Goal: Transaction & Acquisition: Purchase product/service

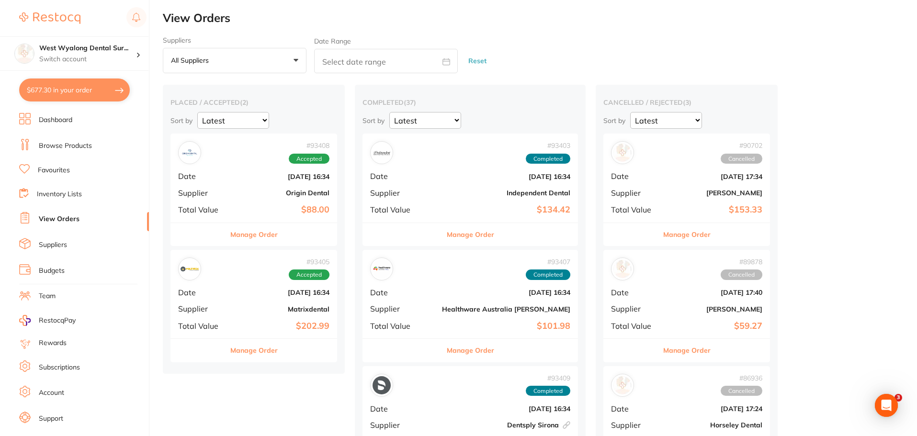
click at [80, 95] on button "$677.30 in your order" at bounding box center [74, 90] width 111 height 23
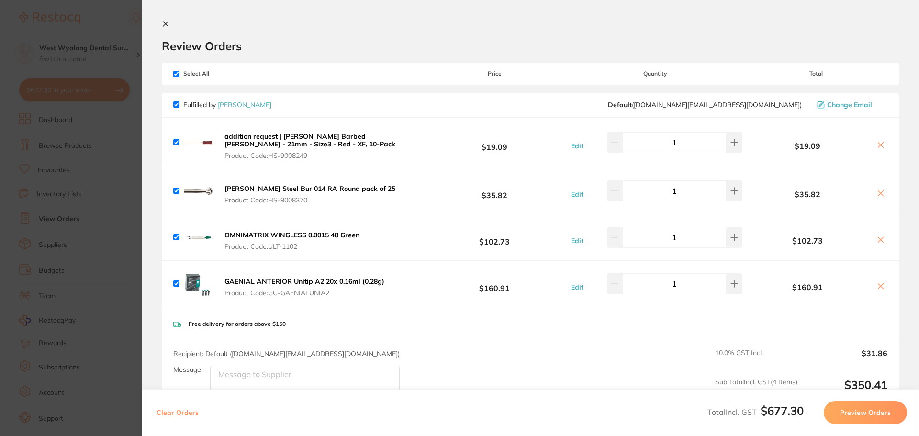
click at [167, 23] on icon at bounding box center [165, 24] width 5 height 5
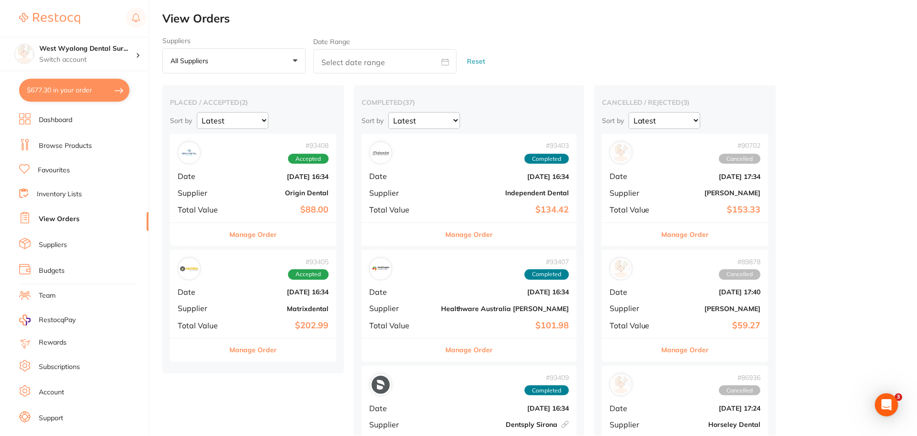
scroll to position [2, 0]
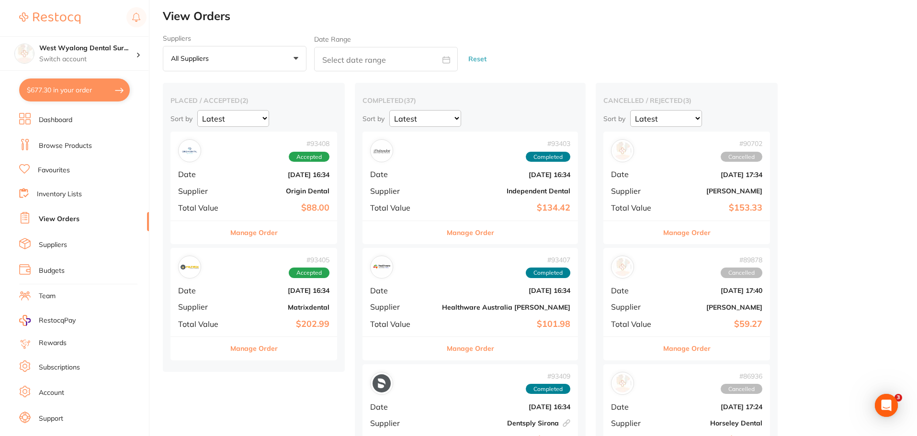
click at [267, 281] on div "# 93405 Accepted Date [DATE] 16:34 Supplier Matrixdental Total Value $202.99" at bounding box center [253, 292] width 167 height 89
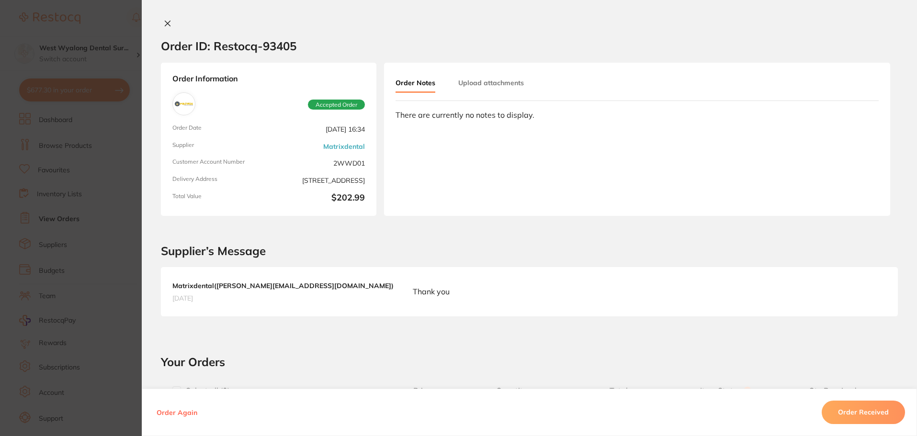
click at [165, 22] on icon at bounding box center [167, 23] width 5 height 5
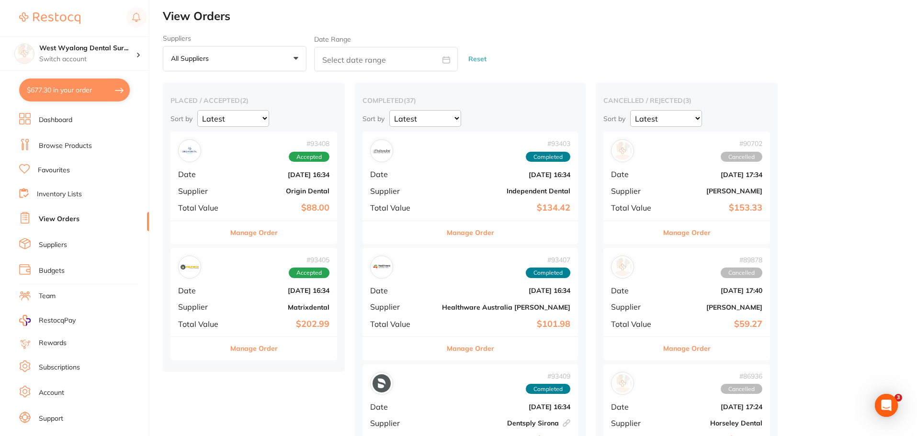
click at [274, 193] on b "Origin Dental" at bounding box center [282, 191] width 96 height 8
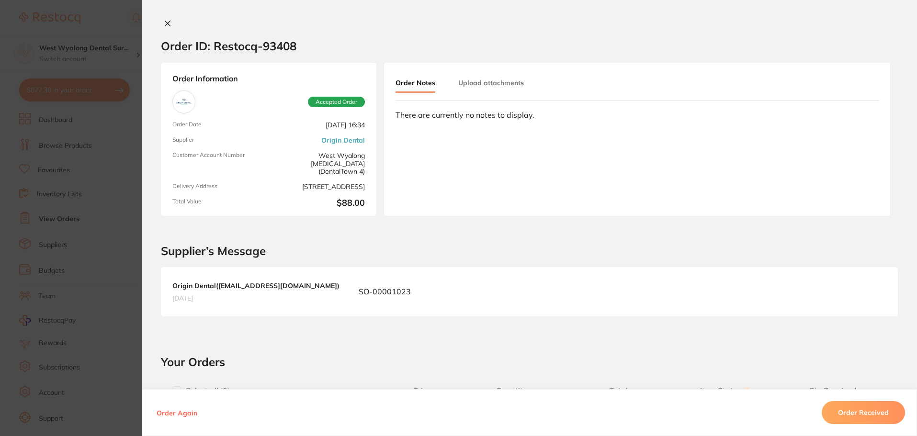
click at [164, 23] on icon at bounding box center [168, 24] width 8 height 8
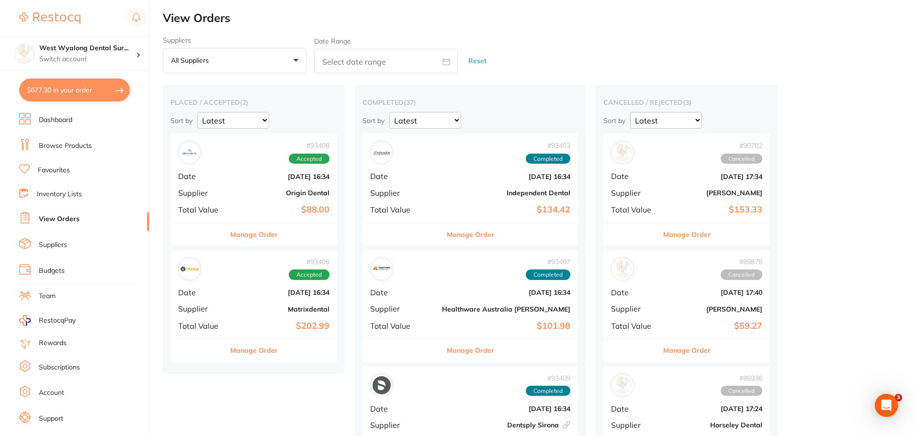
click at [92, 120] on li "Dashboard" at bounding box center [84, 120] width 130 height 14
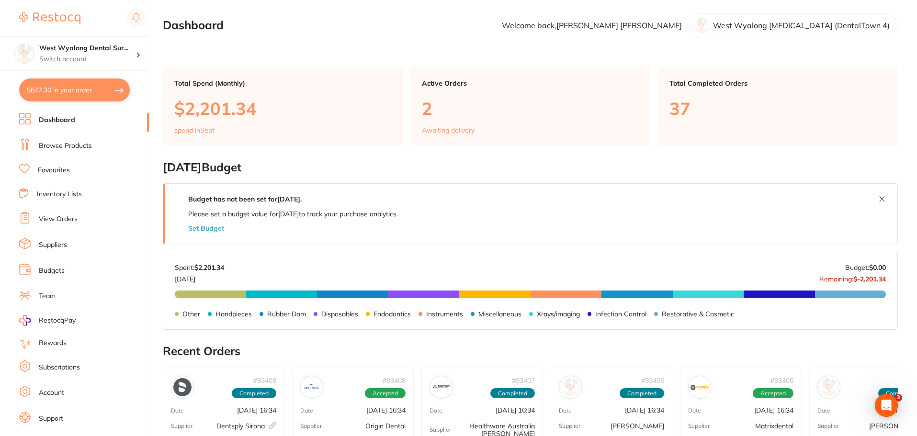
click at [76, 144] on link "Browse Products" at bounding box center [65, 146] width 53 height 10
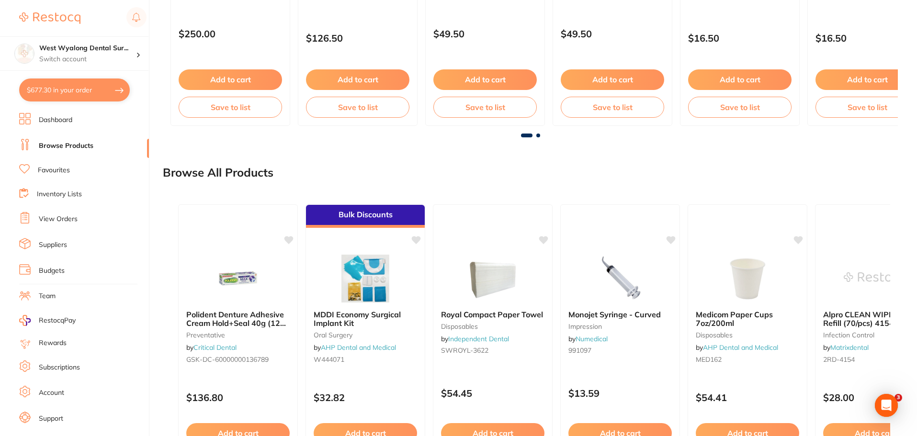
scroll to position [718, 0]
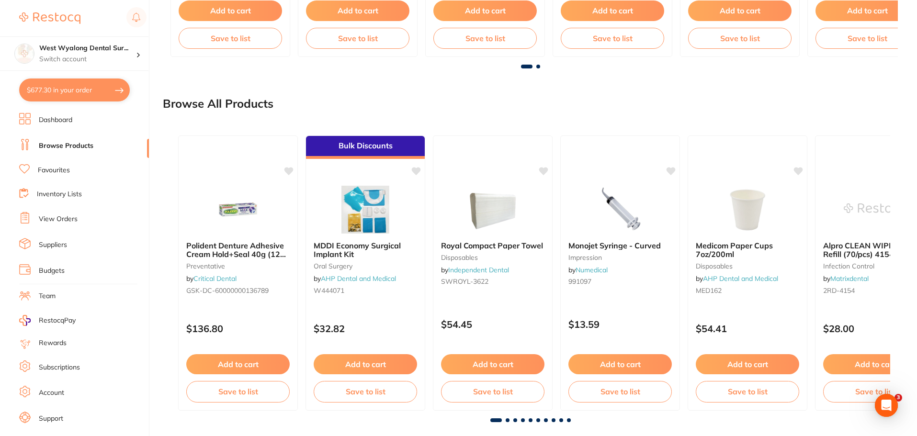
click at [78, 177] on ul "Dashboard Browse Products Favourites Inventory Lists View Orders Suppliers Budg…" at bounding box center [84, 278] width 130 height 330
click at [58, 172] on link "Favourites" at bounding box center [54, 171] width 32 height 10
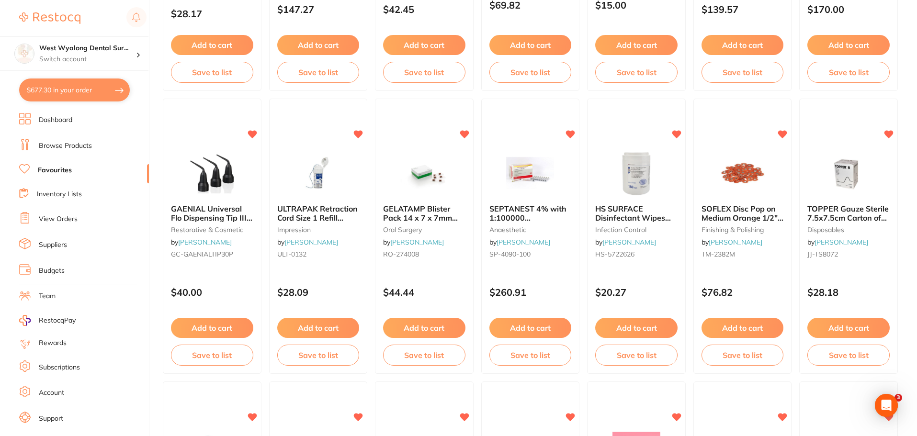
scroll to position [575, 0]
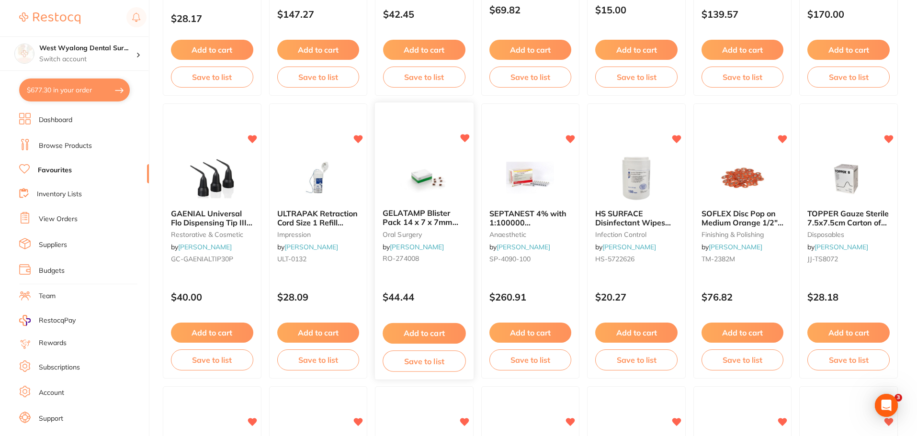
click at [408, 216] on span "GELATAMP Blister Pack 14 x 7 x 7mm Pack of 20" at bounding box center [421, 222] width 76 height 27
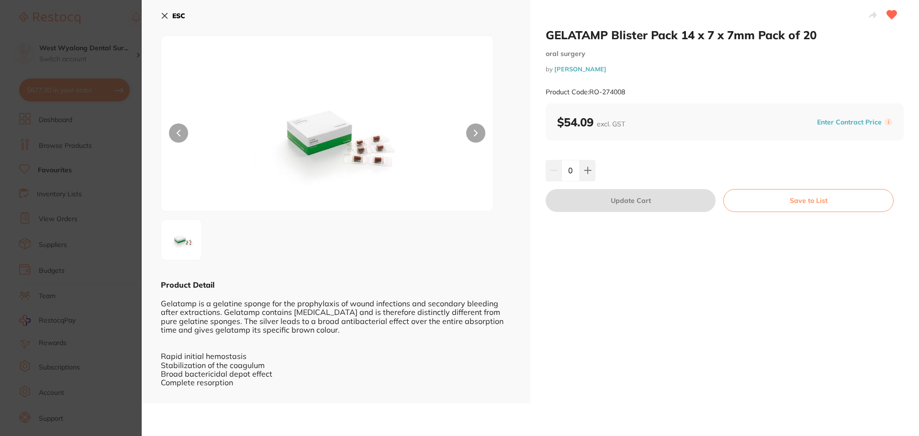
click at [163, 11] on button "ESC" at bounding box center [173, 16] width 24 height 16
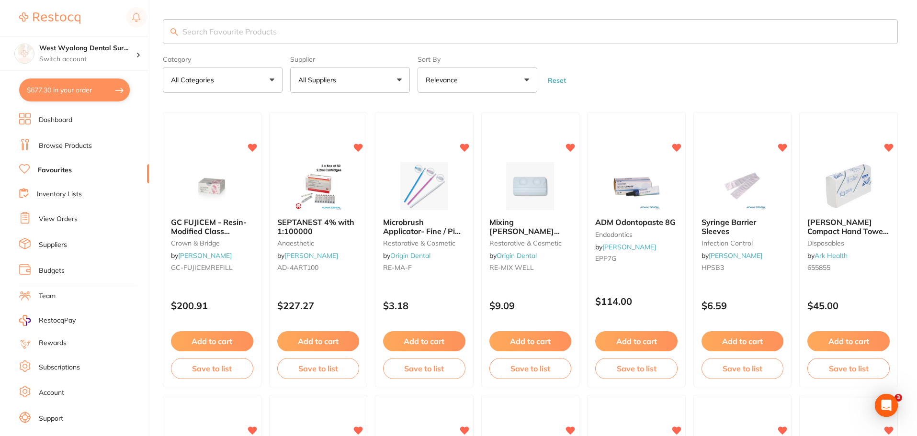
drag, startPoint x: 214, startPoint y: 30, endPoint x: 412, endPoint y: 87, distance: 206.3
click at [214, 30] on input "search" at bounding box center [530, 31] width 735 height 25
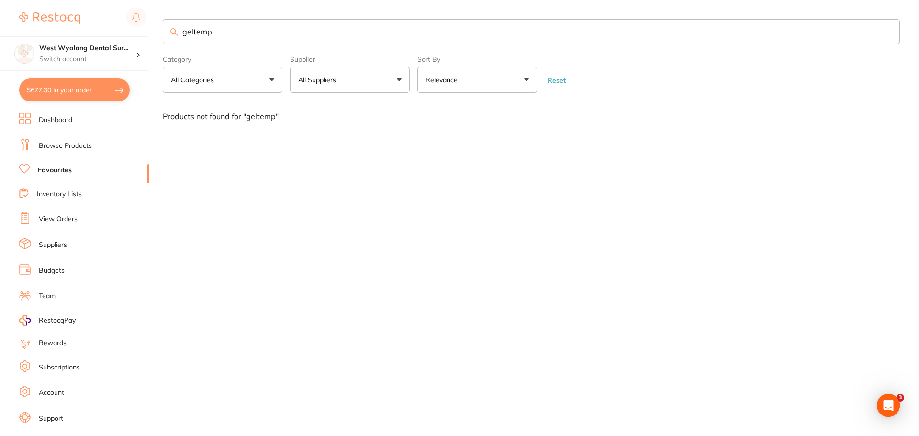
click at [202, 33] on input "geltemp" at bounding box center [531, 31] width 737 height 25
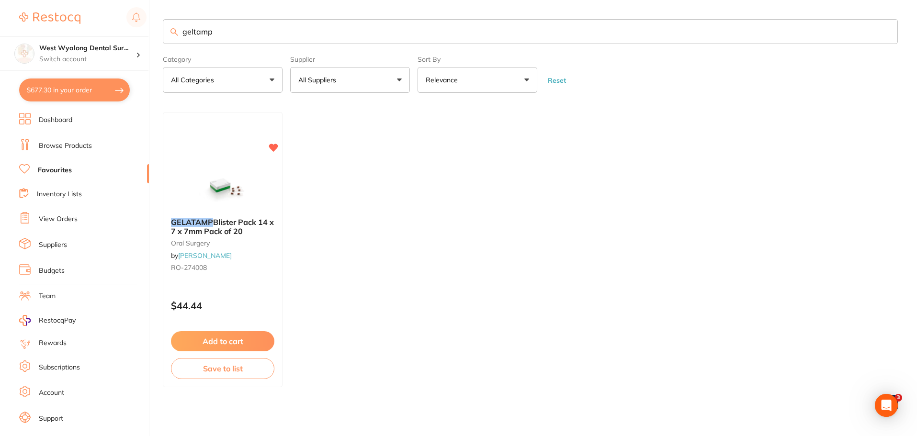
drag, startPoint x: 228, startPoint y: 36, endPoint x: 261, endPoint y: 30, distance: 33.2
click at [261, 30] on input "geltamp" at bounding box center [530, 31] width 735 height 25
type input "geltamp"
click at [84, 149] on link "Browse Products" at bounding box center [65, 146] width 53 height 10
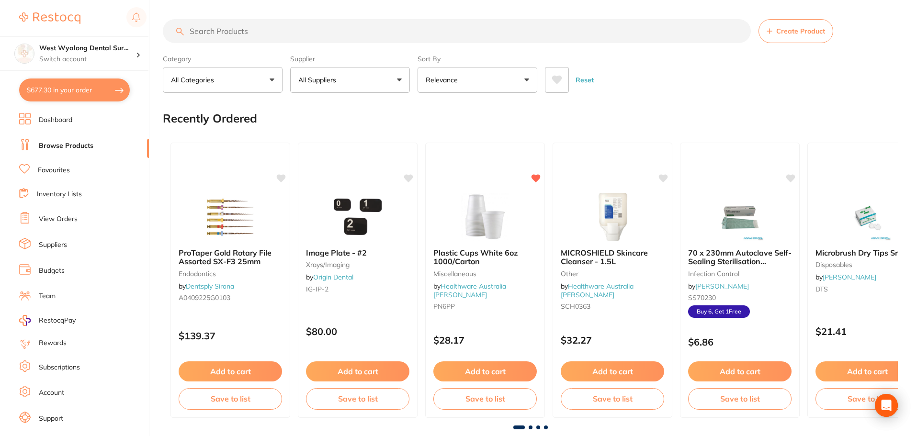
click at [246, 34] on input "search" at bounding box center [457, 31] width 588 height 24
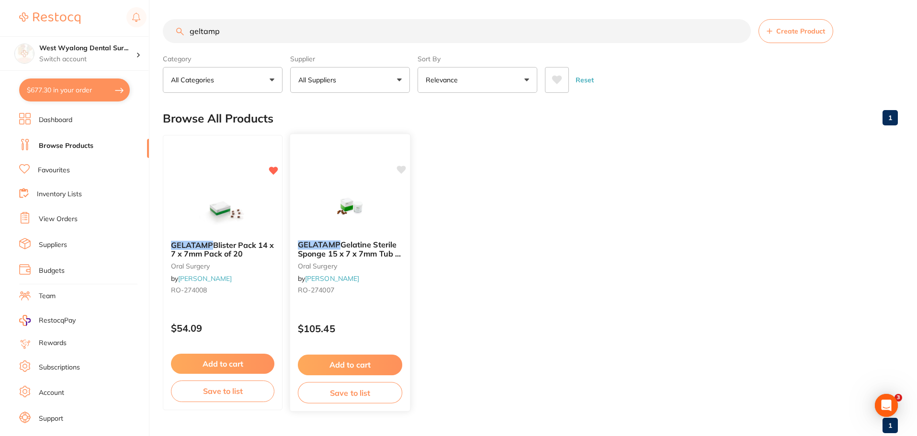
type input "geltamp"
click at [332, 244] on em "GELATAMP" at bounding box center [319, 245] width 43 height 10
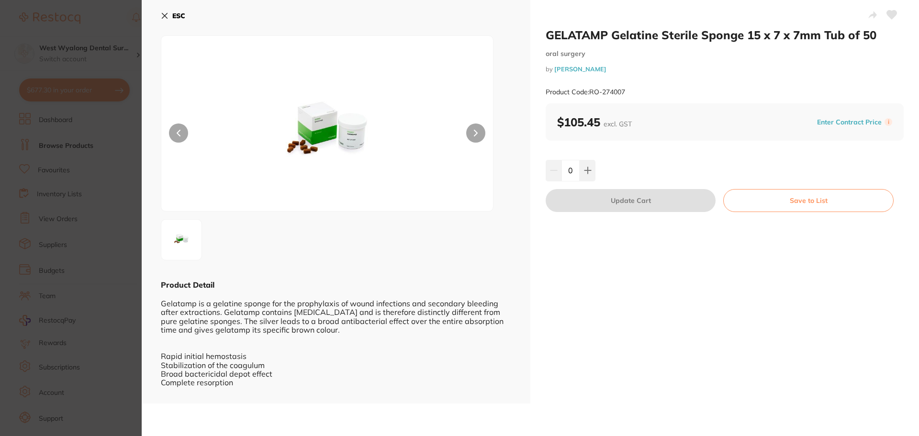
click at [888, 17] on icon at bounding box center [892, 15] width 10 height 9
click at [165, 14] on icon at bounding box center [165, 16] width 8 height 8
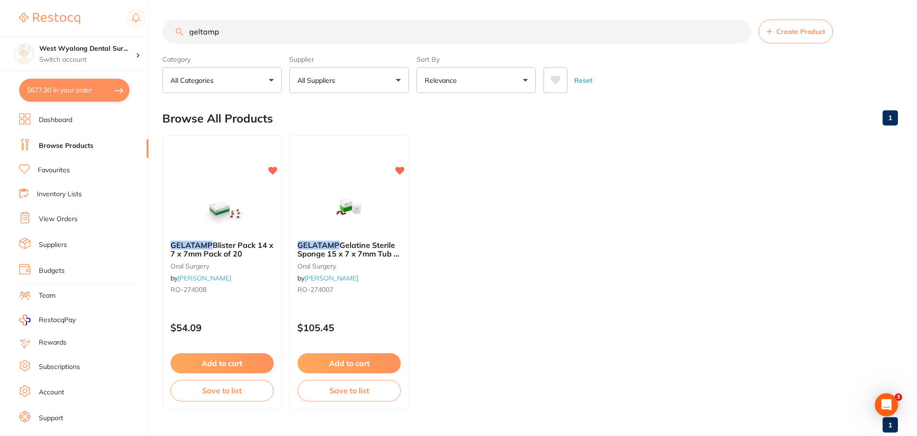
scroll to position [2, 0]
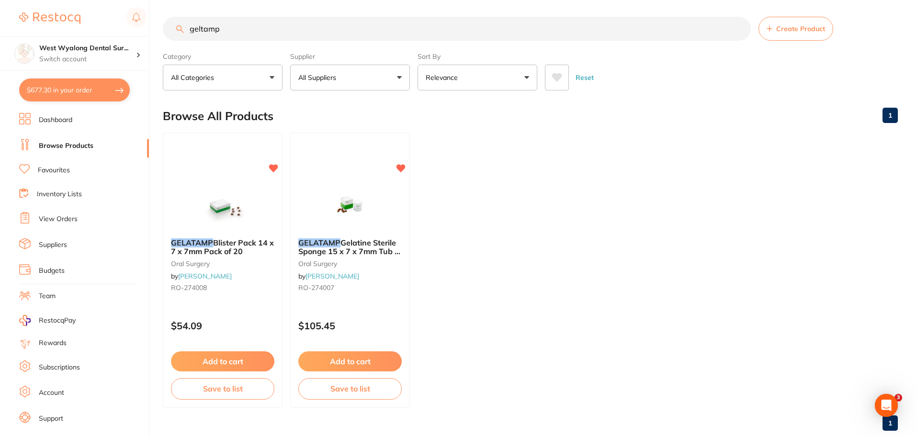
drag, startPoint x: 65, startPoint y: 94, endPoint x: 124, endPoint y: 202, distance: 123.2
click at [65, 94] on button "$677.30 in your order" at bounding box center [74, 90] width 111 height 23
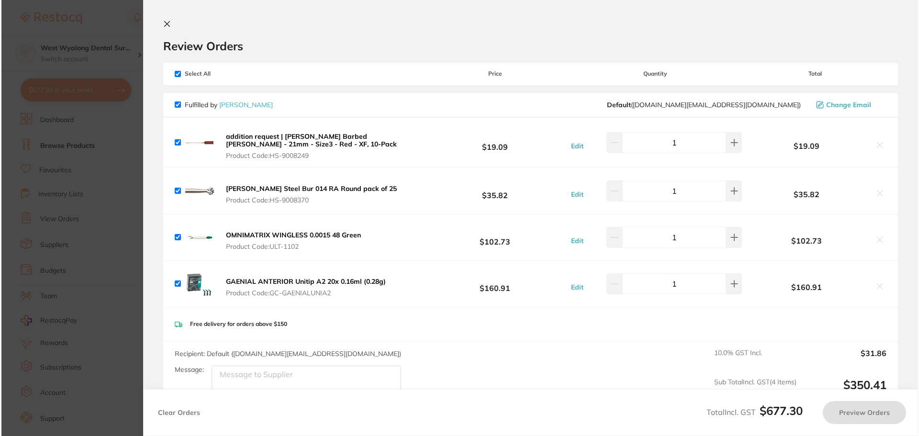
scroll to position [0, 0]
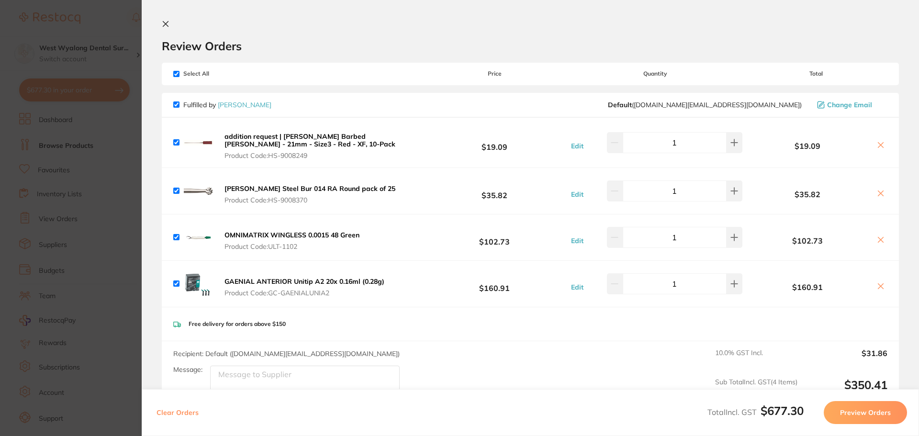
click at [161, 21] on section "Review Orders Your orders are being processed and we will notify you once we ha…" at bounding box center [531, 218] width 778 height 436
click at [169, 24] on icon at bounding box center [166, 24] width 8 height 8
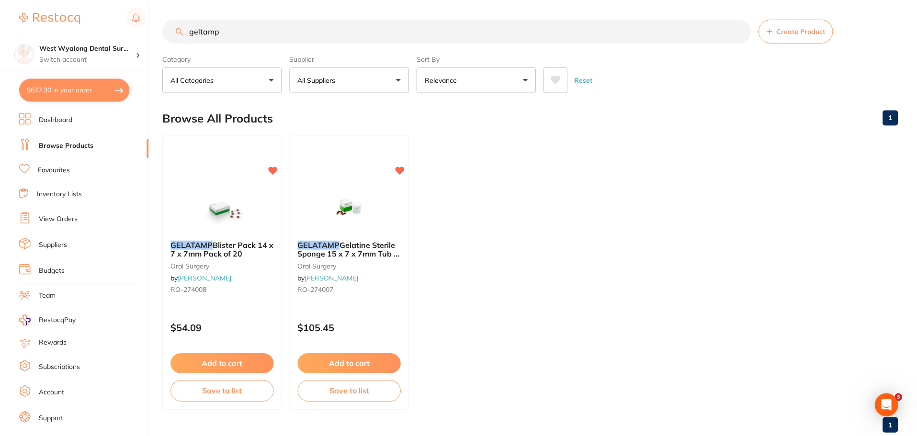
scroll to position [2, 0]
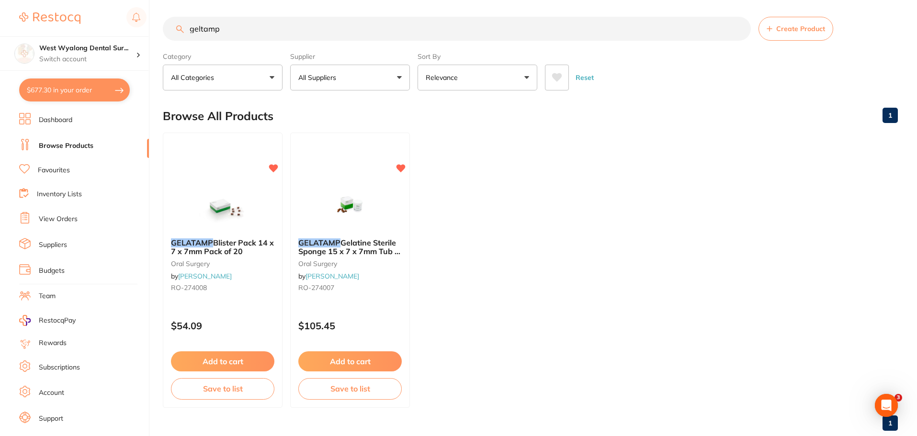
drag, startPoint x: 243, startPoint y: 28, endPoint x: 140, endPoint y: 30, distance: 102.5
click at [140, 30] on div "$677.30 West Wyalong Dental Sur... Switch account West Wyalong [MEDICAL_DATA] (…" at bounding box center [458, 216] width 917 height 436
click at [52, 166] on li "Favourites" at bounding box center [84, 170] width 130 height 12
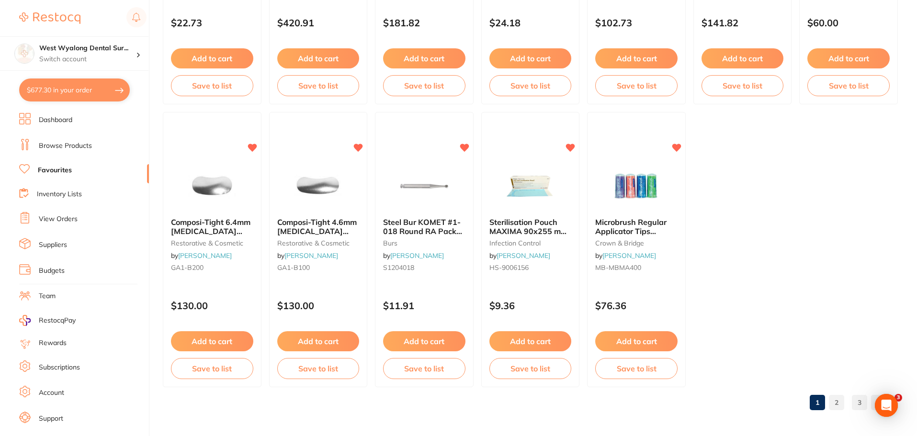
scroll to position [1982, 0]
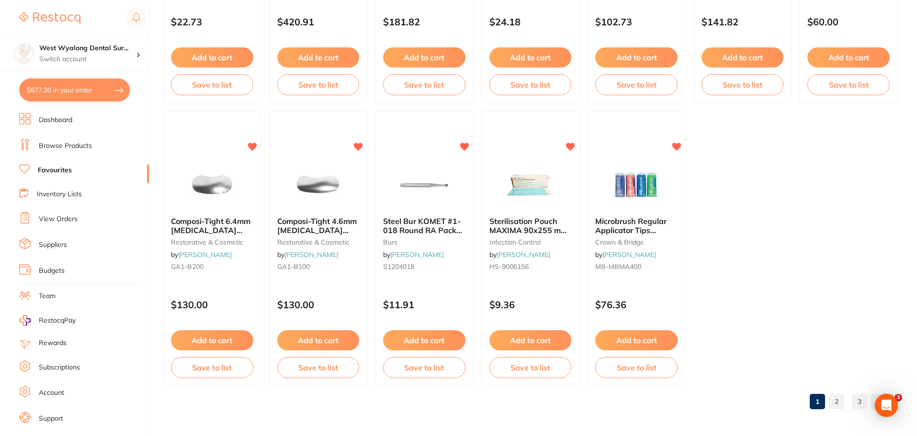
click at [830, 403] on link "2" at bounding box center [836, 401] width 15 height 19
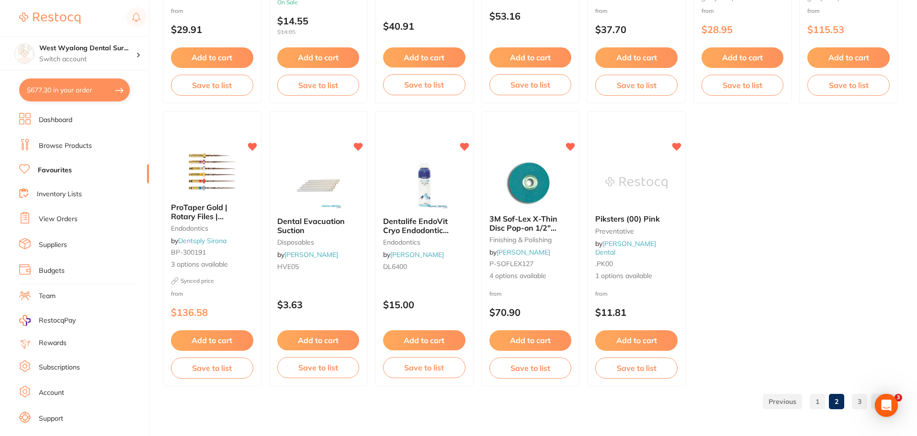
click at [864, 404] on link "3" at bounding box center [859, 401] width 15 height 19
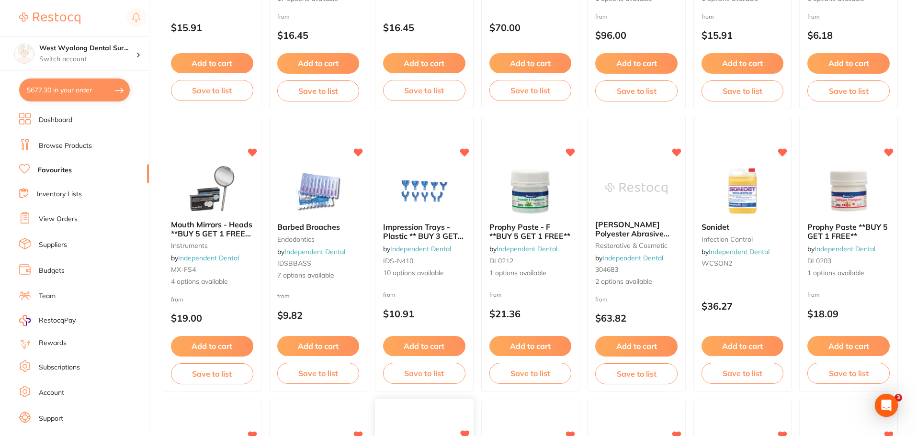
scroll to position [841, 0]
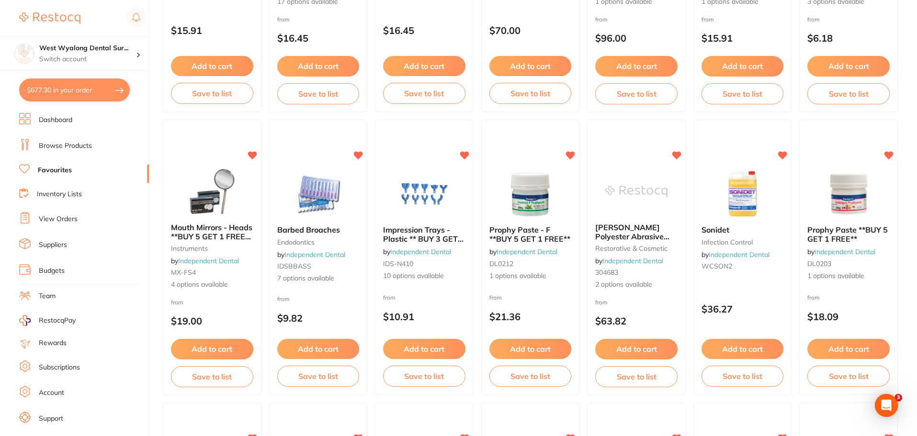
drag, startPoint x: 296, startPoint y: 232, endPoint x: 318, endPoint y: 313, distance: 84.3
click at [296, 232] on span "Barbed Broaches" at bounding box center [308, 230] width 63 height 10
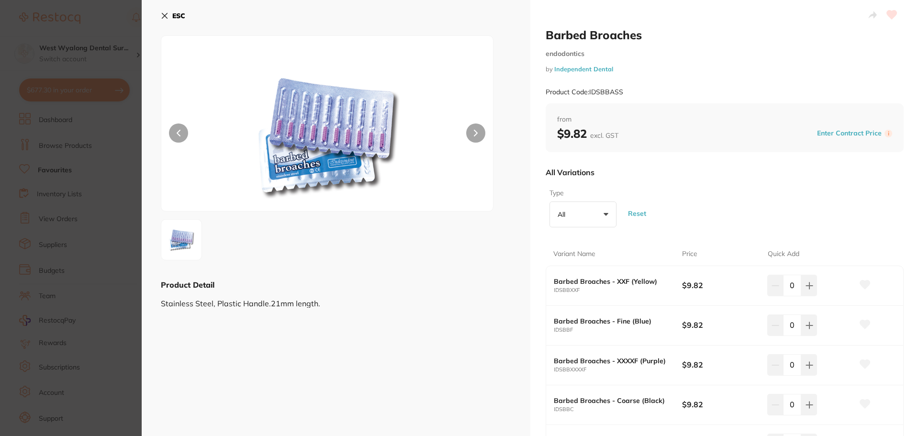
click at [162, 16] on icon at bounding box center [165, 16] width 8 height 8
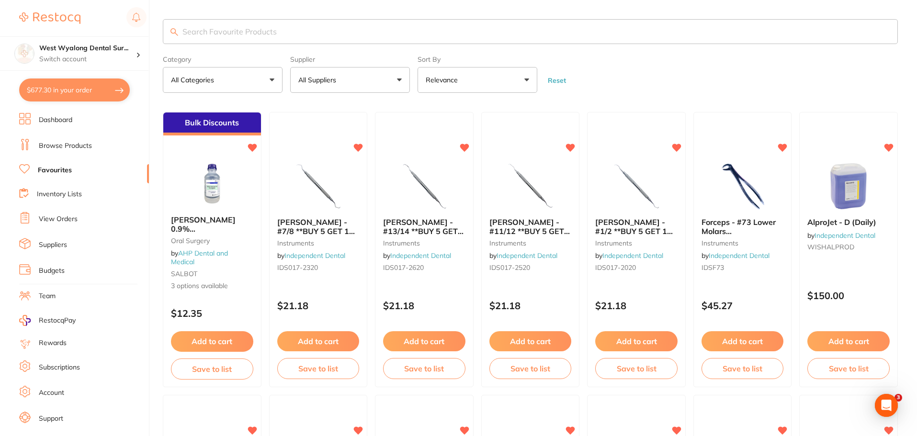
click at [81, 146] on link "Browse Products" at bounding box center [65, 146] width 53 height 10
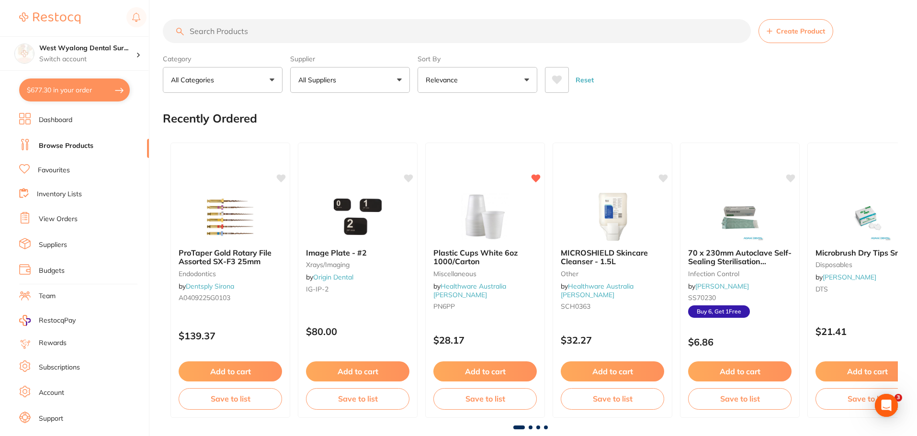
click at [189, 31] on input "search" at bounding box center [457, 31] width 588 height 24
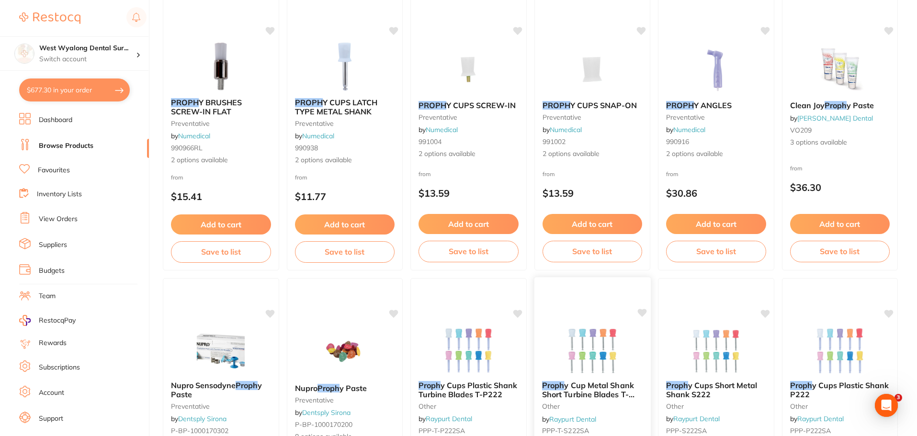
scroll to position [1139, 0]
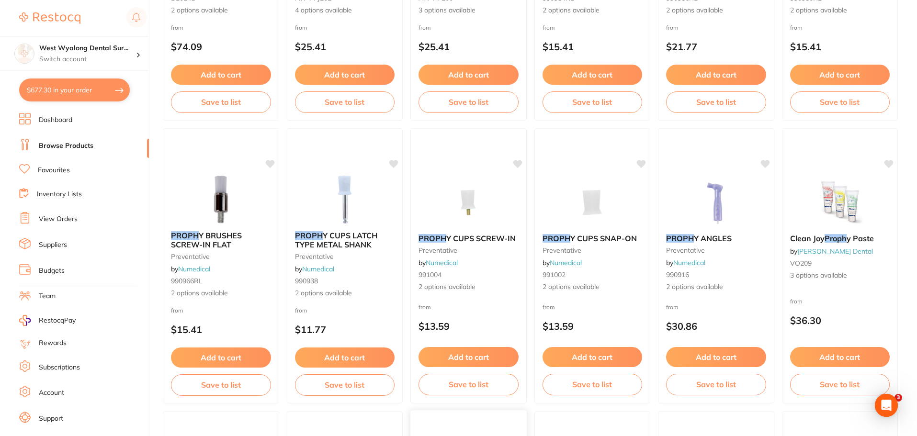
type input "proph"
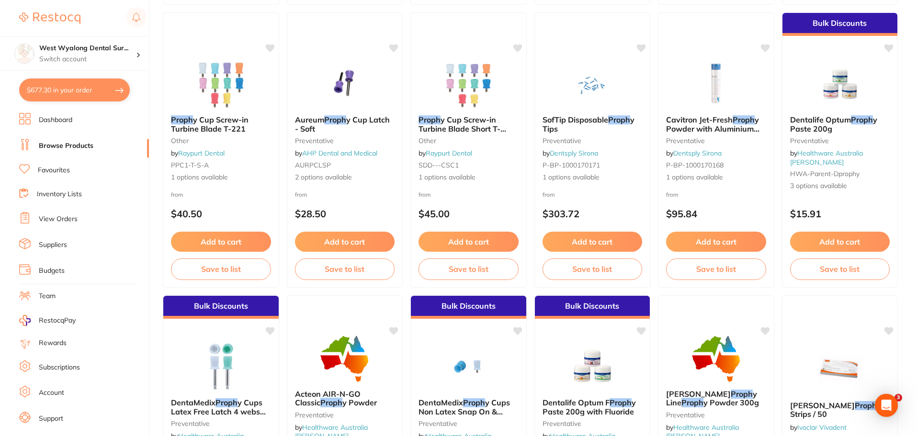
scroll to position [325, 0]
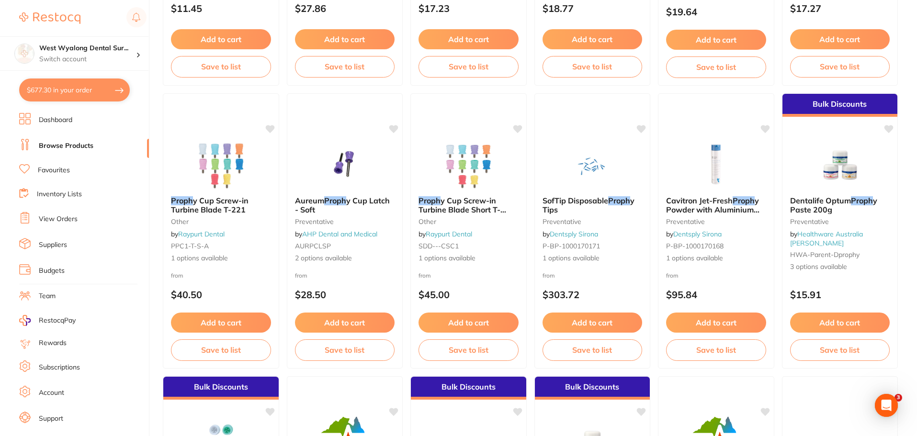
drag, startPoint x: 346, startPoint y: 176, endPoint x: 237, endPoint y: 199, distance: 111.7
click at [346, 176] on img at bounding box center [345, 165] width 62 height 48
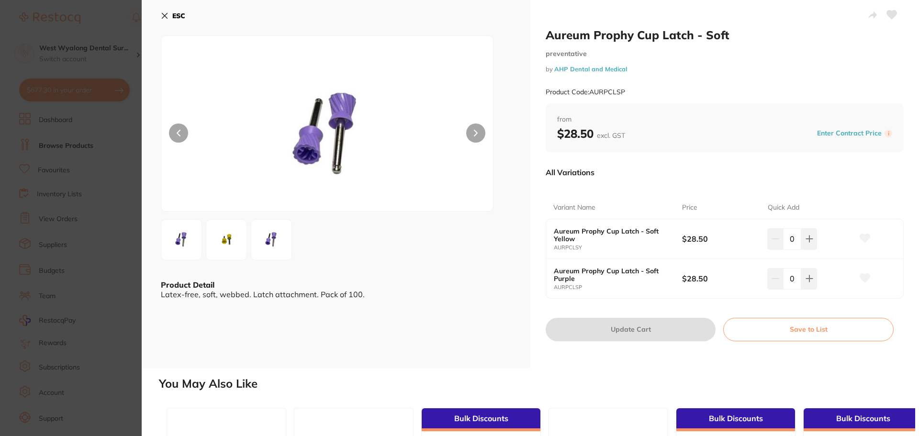
click at [169, 13] on button "ESC" at bounding box center [173, 16] width 24 height 16
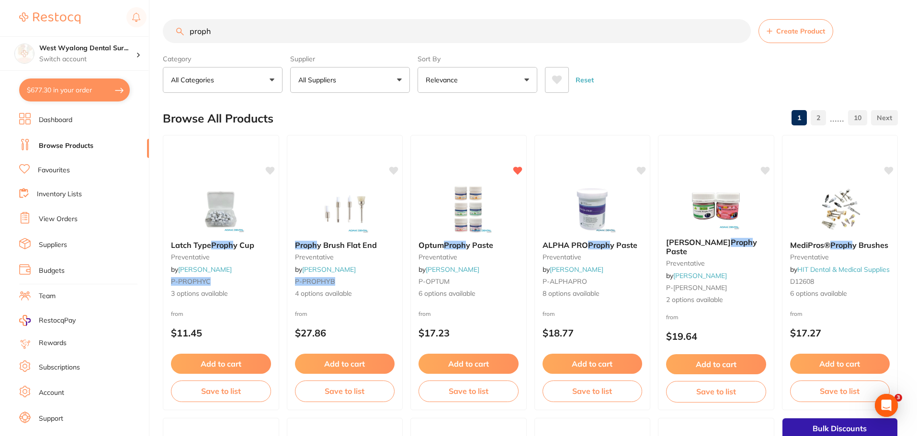
drag, startPoint x: 209, startPoint y: 241, endPoint x: 261, endPoint y: 300, distance: 78.7
click at [209, 241] on span "Latch Type" at bounding box center [191, 245] width 40 height 10
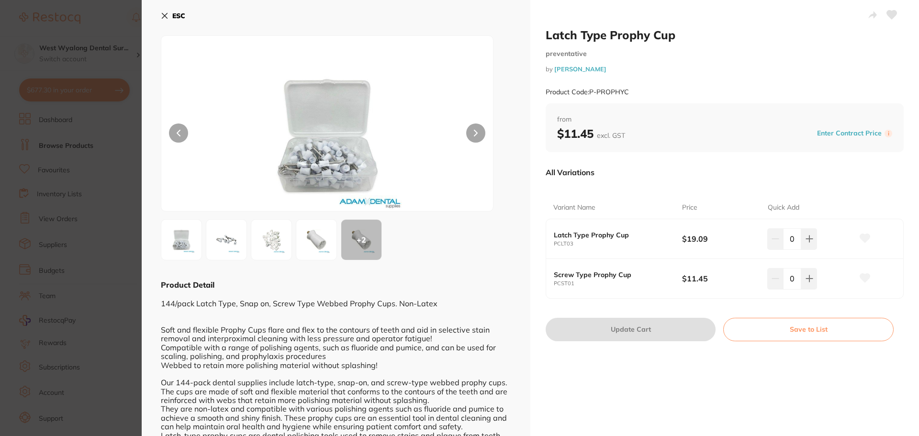
click at [223, 246] on img at bounding box center [226, 240] width 34 height 34
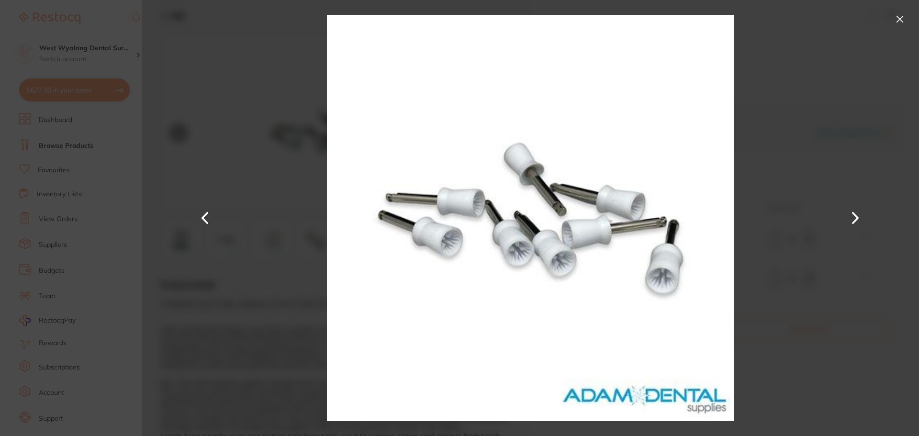
click at [895, 17] on button at bounding box center [900, 18] width 15 height 15
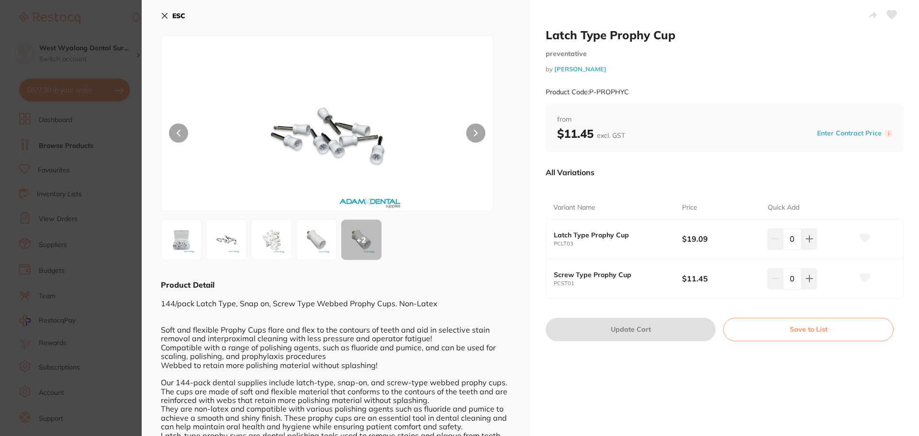
click at [167, 19] on icon at bounding box center [164, 15] width 5 height 5
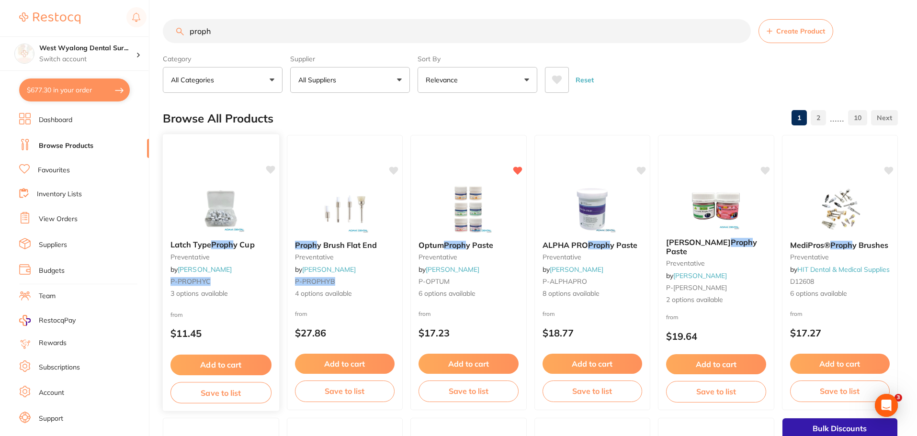
click at [236, 219] on img at bounding box center [221, 208] width 63 height 48
click at [217, 219] on section at bounding box center [458, 218] width 917 height 436
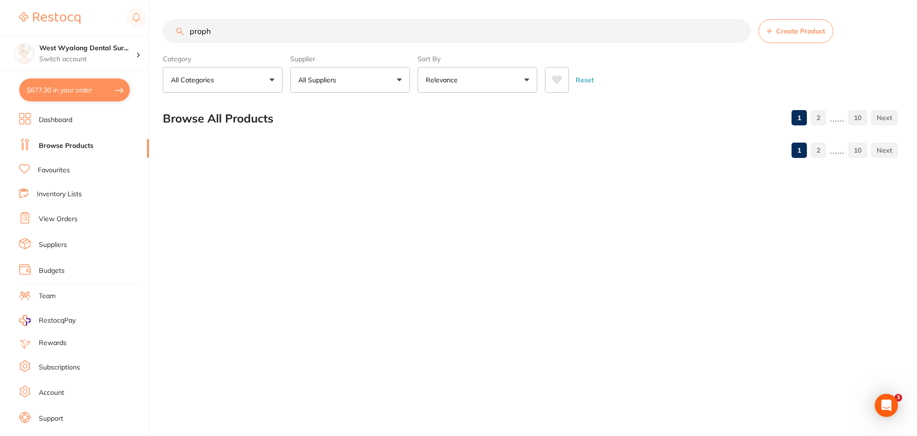
click at [217, 219] on div "proph Create Product Category All Categories All Categories anaesthetic burs Cr…" at bounding box center [540, 218] width 754 height 436
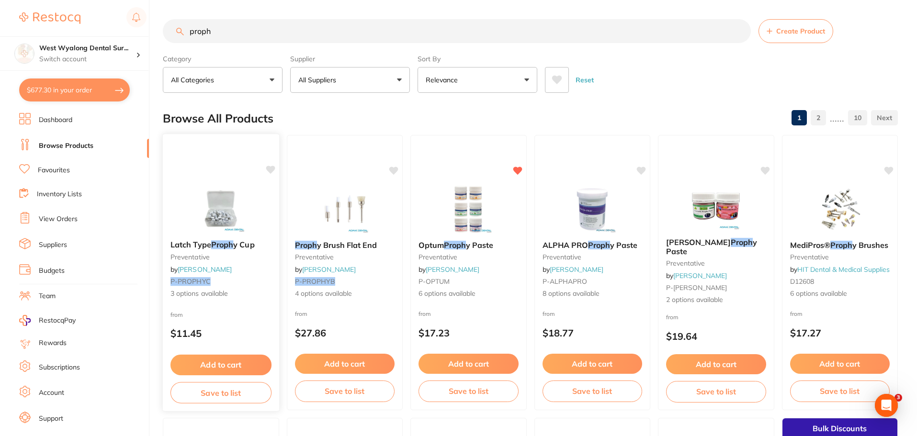
click at [225, 221] on img at bounding box center [221, 208] width 63 height 48
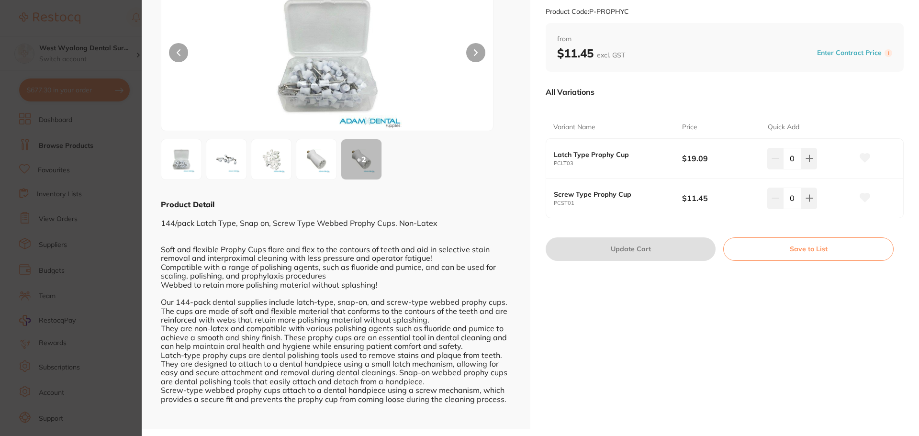
click at [227, 157] on img at bounding box center [226, 159] width 34 height 34
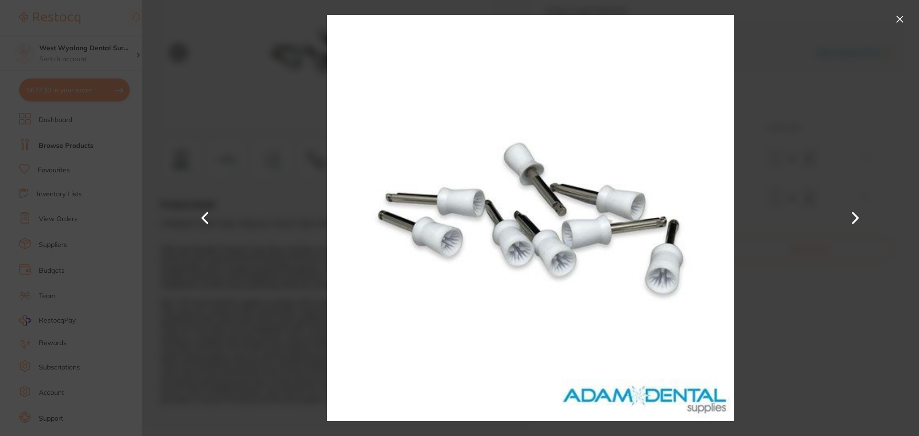
click at [900, 12] on button at bounding box center [900, 18] width 15 height 15
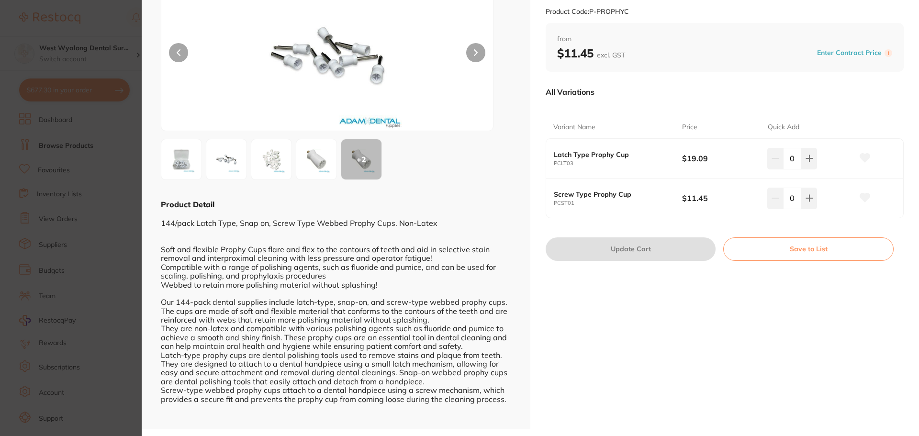
click at [856, 155] on button at bounding box center [865, 159] width 24 height 24
click at [867, 157] on icon at bounding box center [865, 158] width 10 height 9
click at [857, 158] on button at bounding box center [865, 159] width 24 height 24
click at [806, 162] on icon at bounding box center [810, 159] width 8 height 8
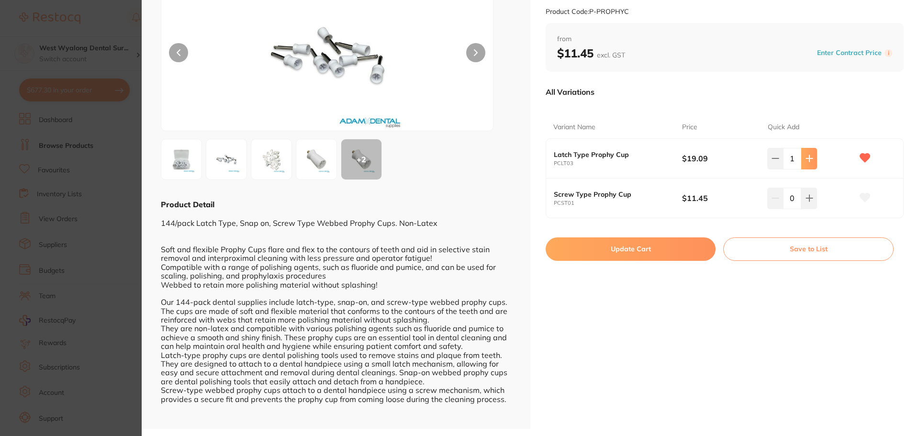
click at [806, 162] on icon at bounding box center [810, 159] width 8 height 8
type input "2"
click at [628, 252] on button "Update Cart" at bounding box center [631, 249] width 170 height 23
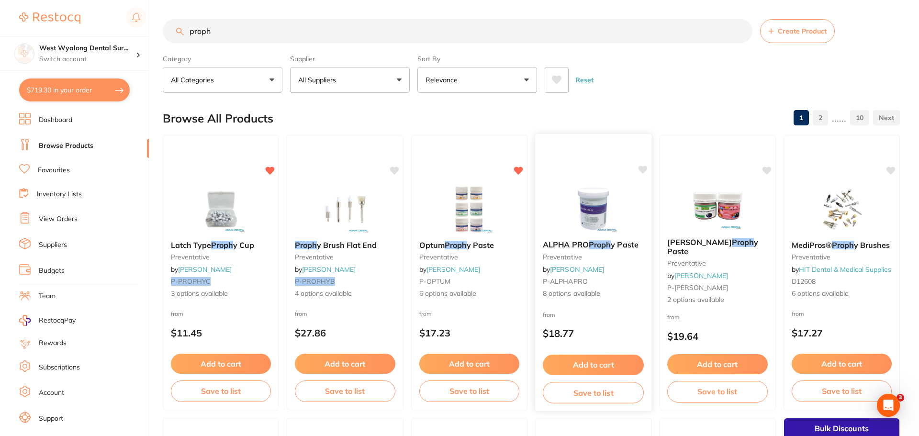
checkbox input "false"
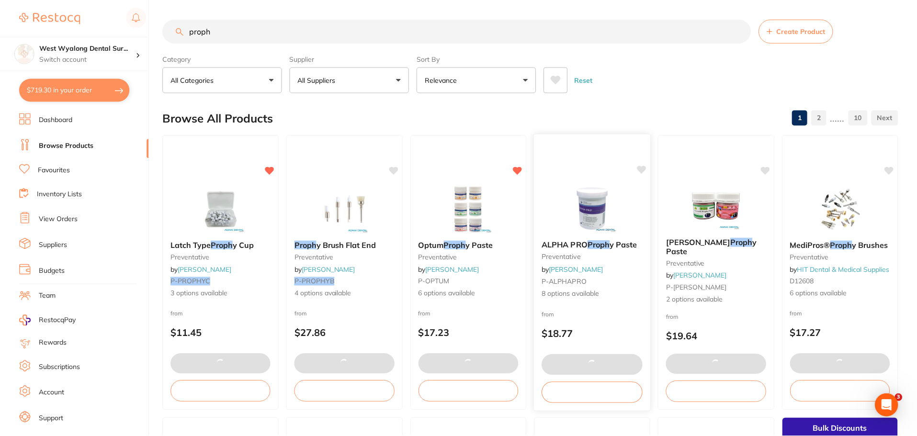
scroll to position [6, 0]
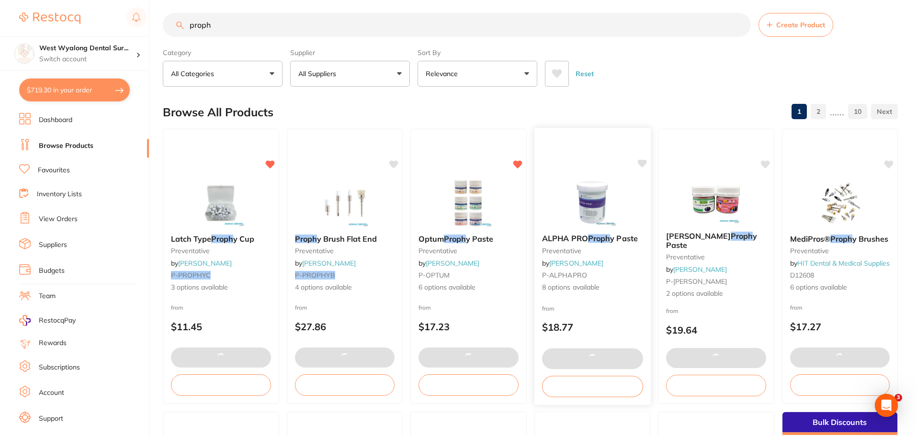
click at [620, 252] on small "preventative" at bounding box center [592, 251] width 101 height 8
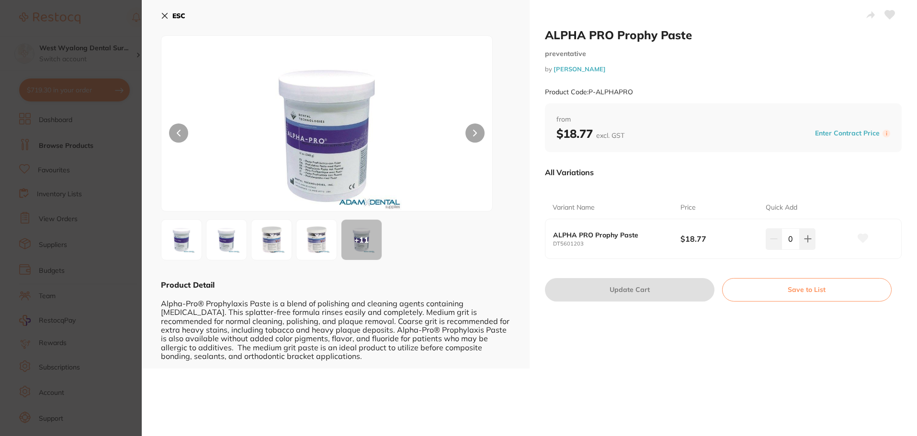
click at [155, 14] on div "ESC + 11 Product Detail Alpha-Pro® Prophylaxis Paste is a blend of polishing an…" at bounding box center [336, 184] width 388 height 369
click at [162, 14] on icon at bounding box center [164, 15] width 5 height 5
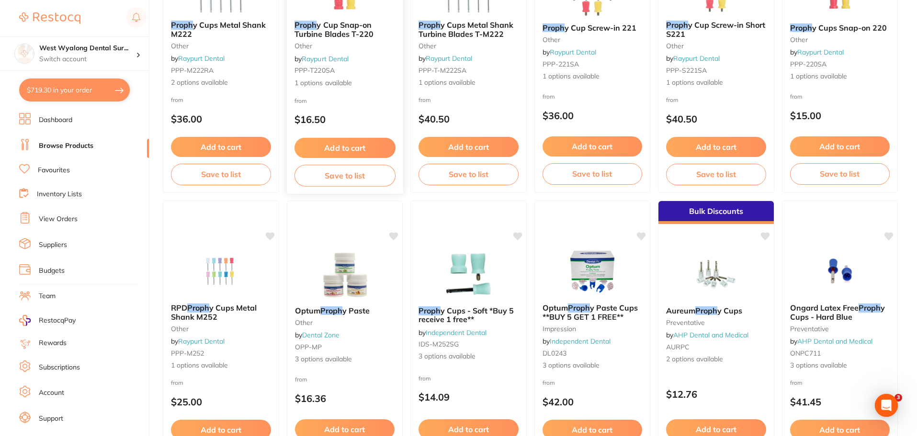
scroll to position [1963, 0]
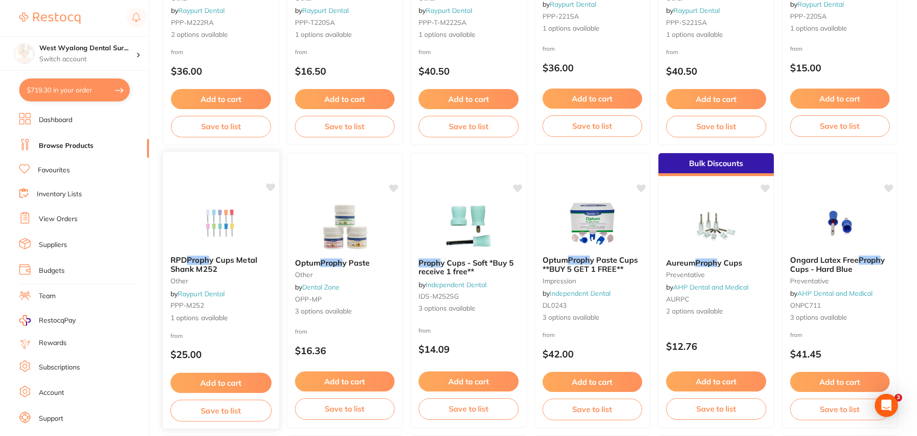
click at [203, 262] on em "Proph" at bounding box center [198, 260] width 22 height 10
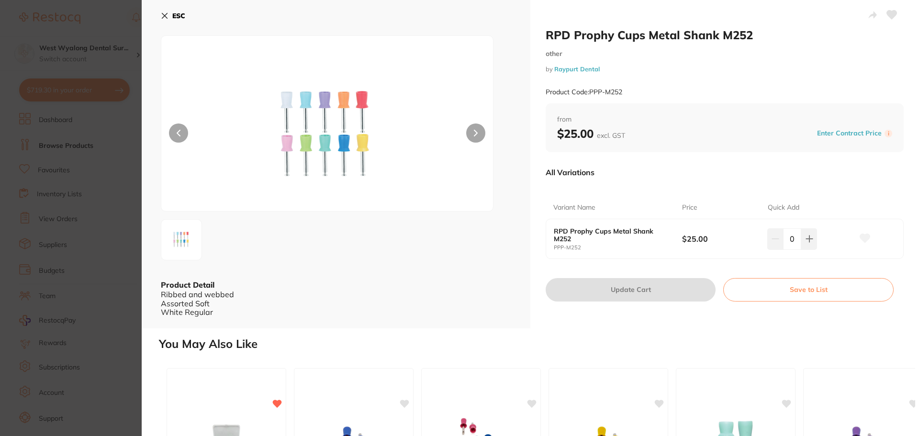
click at [152, 10] on div "ESC Product Detail Ribbed and webbed Assorted Soft White Regular" at bounding box center [336, 164] width 389 height 328
click at [158, 13] on div "ESC Product Detail Ribbed and webbed Assorted Soft White Regular" at bounding box center [336, 164] width 389 height 328
click at [162, 17] on icon at bounding box center [165, 16] width 8 height 8
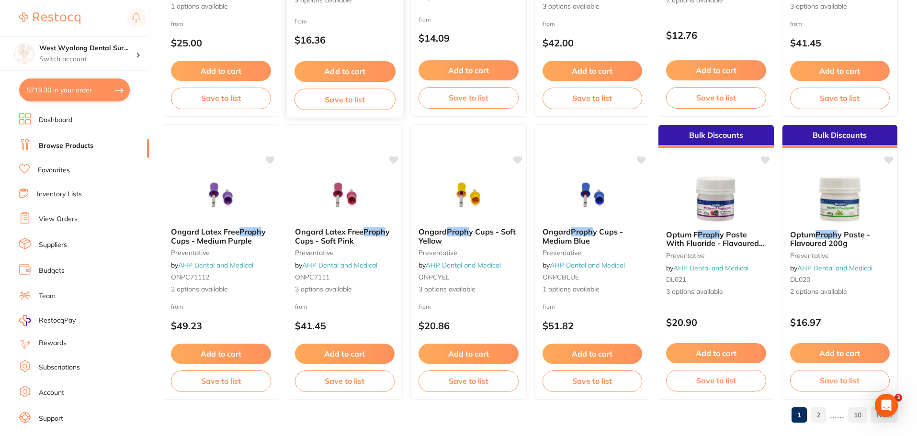
scroll to position [2288, 0]
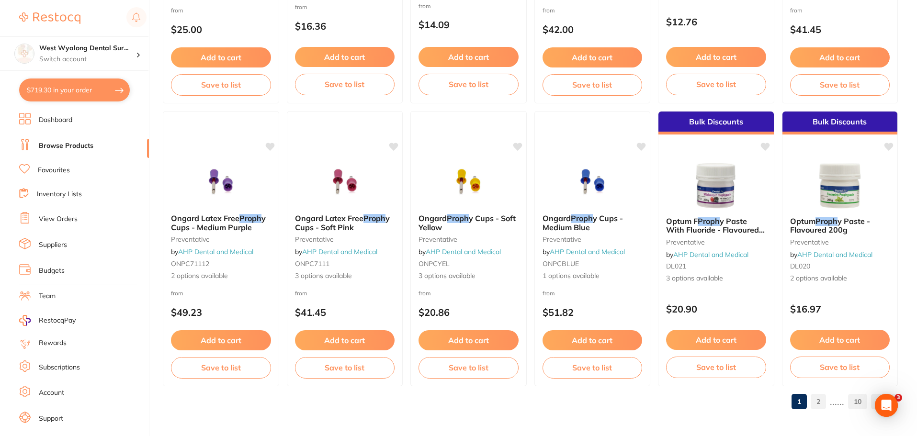
click at [819, 407] on link "2" at bounding box center [818, 401] width 15 height 19
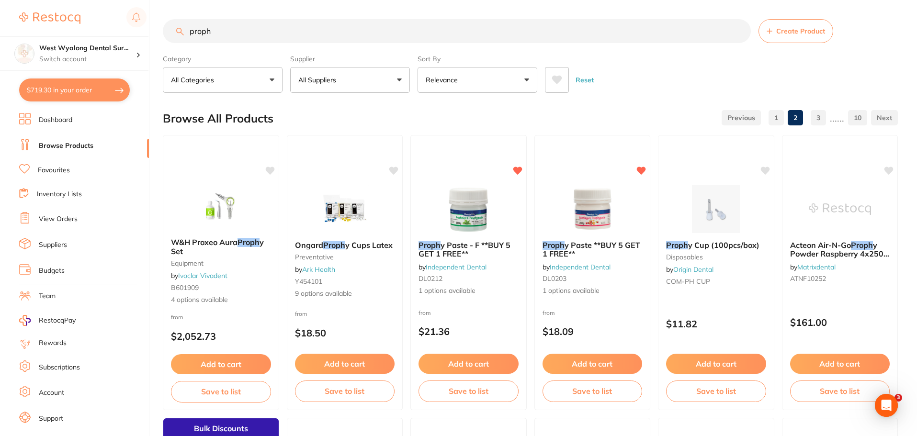
scroll to position [0, 0]
drag, startPoint x: 234, startPoint y: 35, endPoint x: 163, endPoint y: 37, distance: 70.4
click at [163, 37] on div "proph Create Product" at bounding box center [530, 31] width 735 height 24
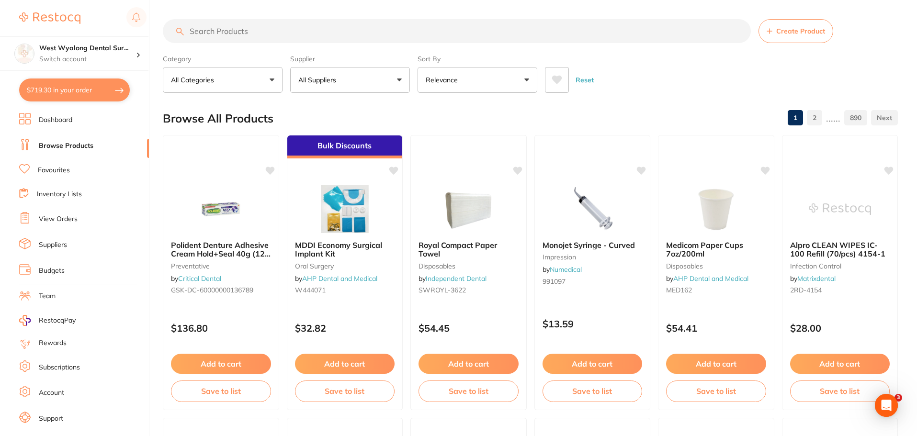
scroll to position [0, 0]
